Goal: Navigation & Orientation: Find specific page/section

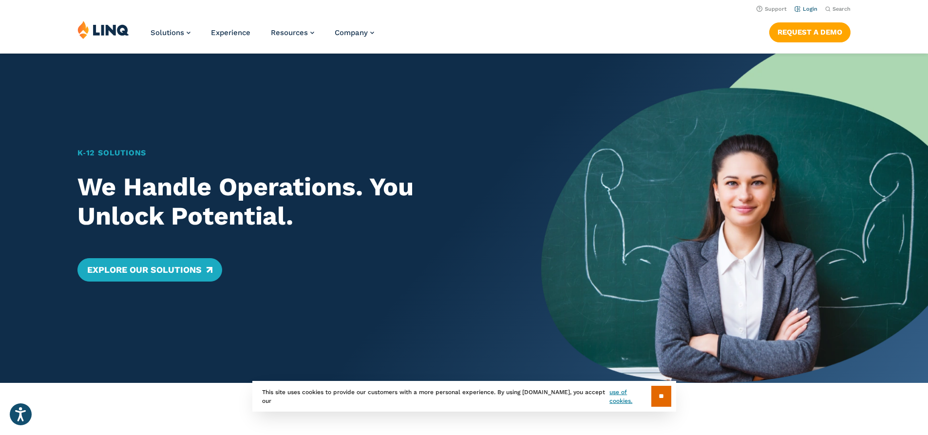
click at [804, 9] on link "Login" at bounding box center [806, 9] width 23 height 6
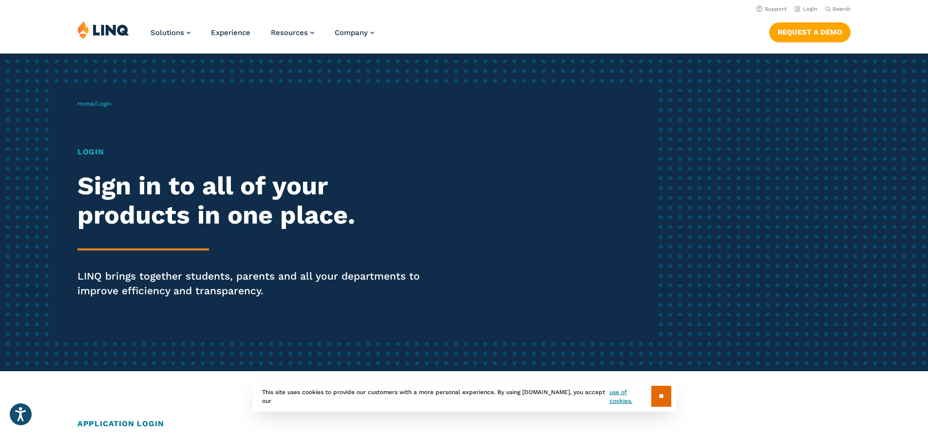
click at [658, 398] on input "**" at bounding box center [661, 396] width 20 height 21
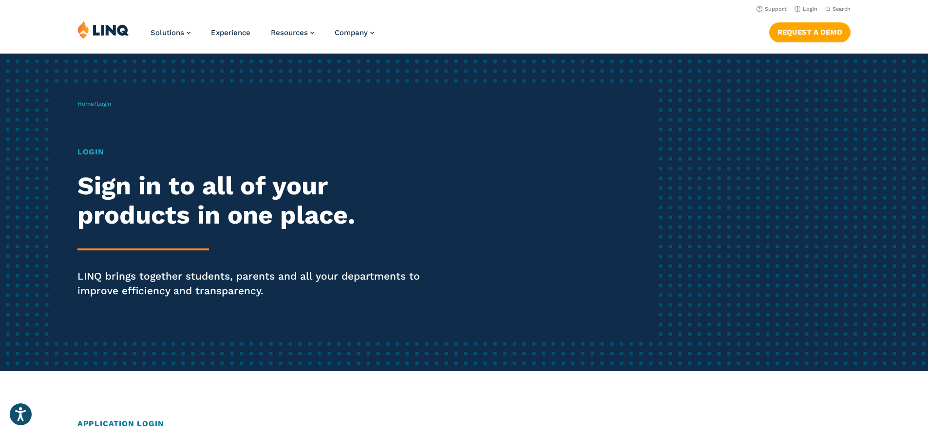
click at [710, 300] on div "Home / Login Login Sign in to all of your products in one place. LINQ brings to…" at bounding box center [464, 213] width 928 height 318
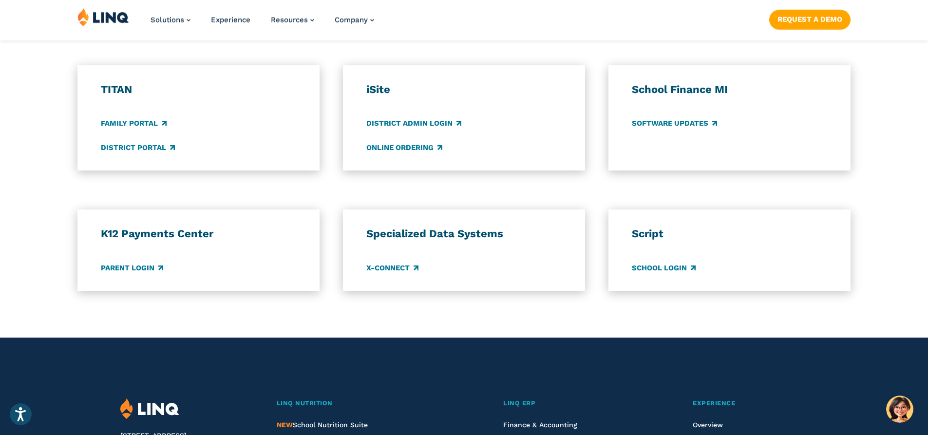
scroll to position [713, 0]
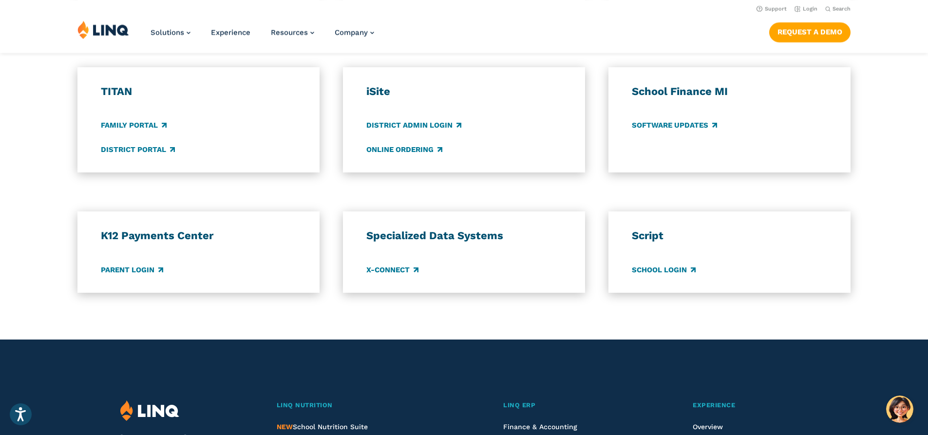
click at [924, 247] on div "K12 Payments Center Parent Login Specialized Data Systems X-Connect Script Scho…" at bounding box center [464, 251] width 928 height 81
click at [146, 271] on link "Parent Login" at bounding box center [132, 270] width 62 height 11
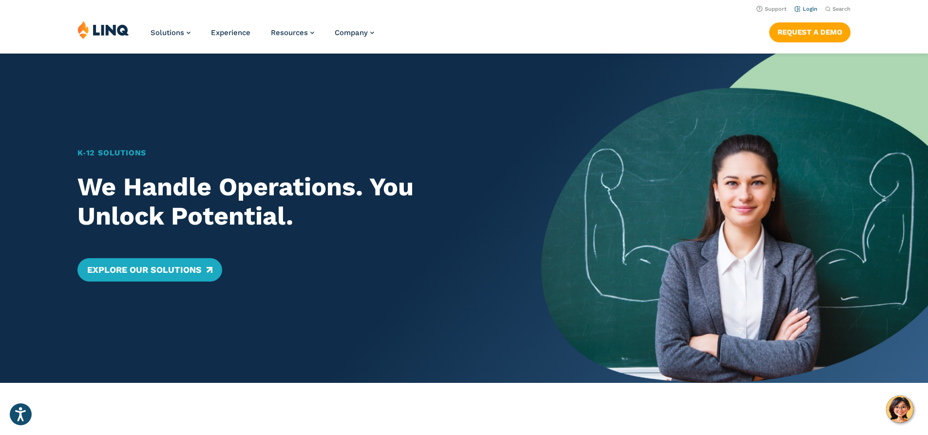
click at [807, 8] on link "Login" at bounding box center [806, 9] width 23 height 6
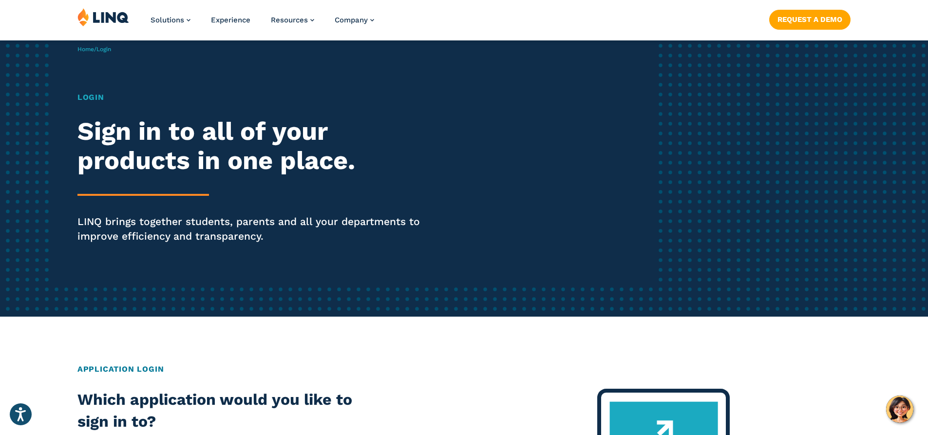
scroll to position [58, 0]
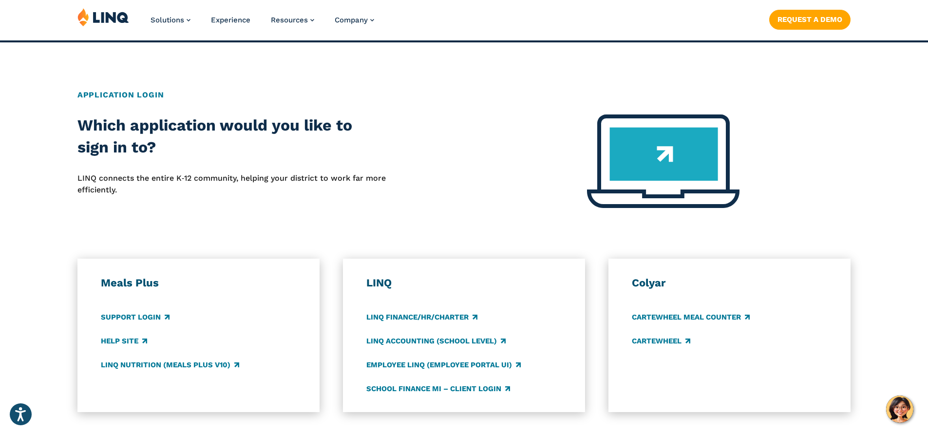
scroll to position [331, 0]
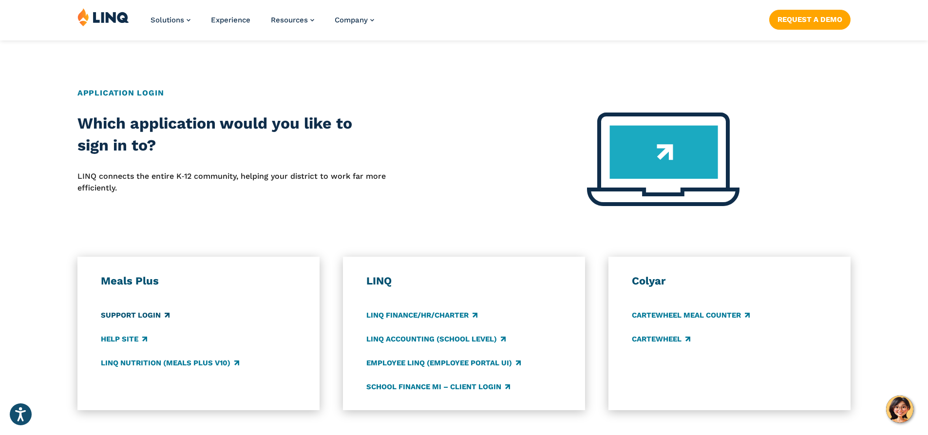
click at [125, 319] on link "Support Login" at bounding box center [135, 315] width 69 height 11
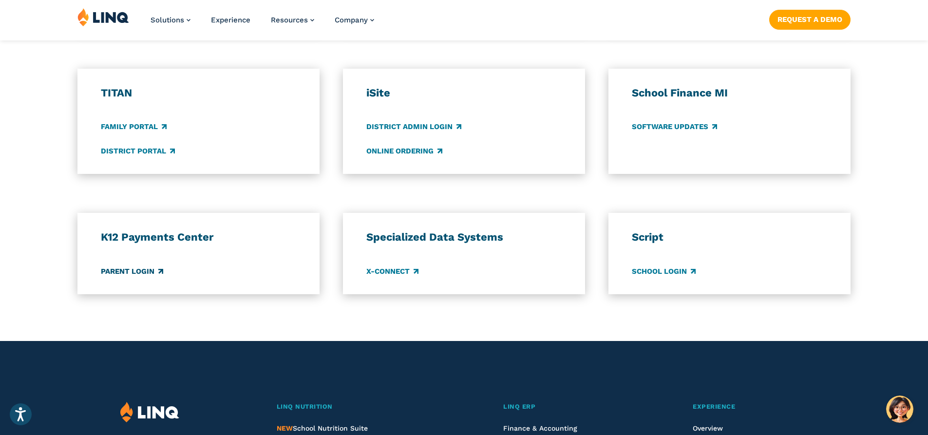
click at [134, 267] on link "Parent Login" at bounding box center [132, 271] width 62 height 11
click at [132, 125] on link "Family Portal" at bounding box center [134, 127] width 66 height 11
